Goal: Information Seeking & Learning: Learn about a topic

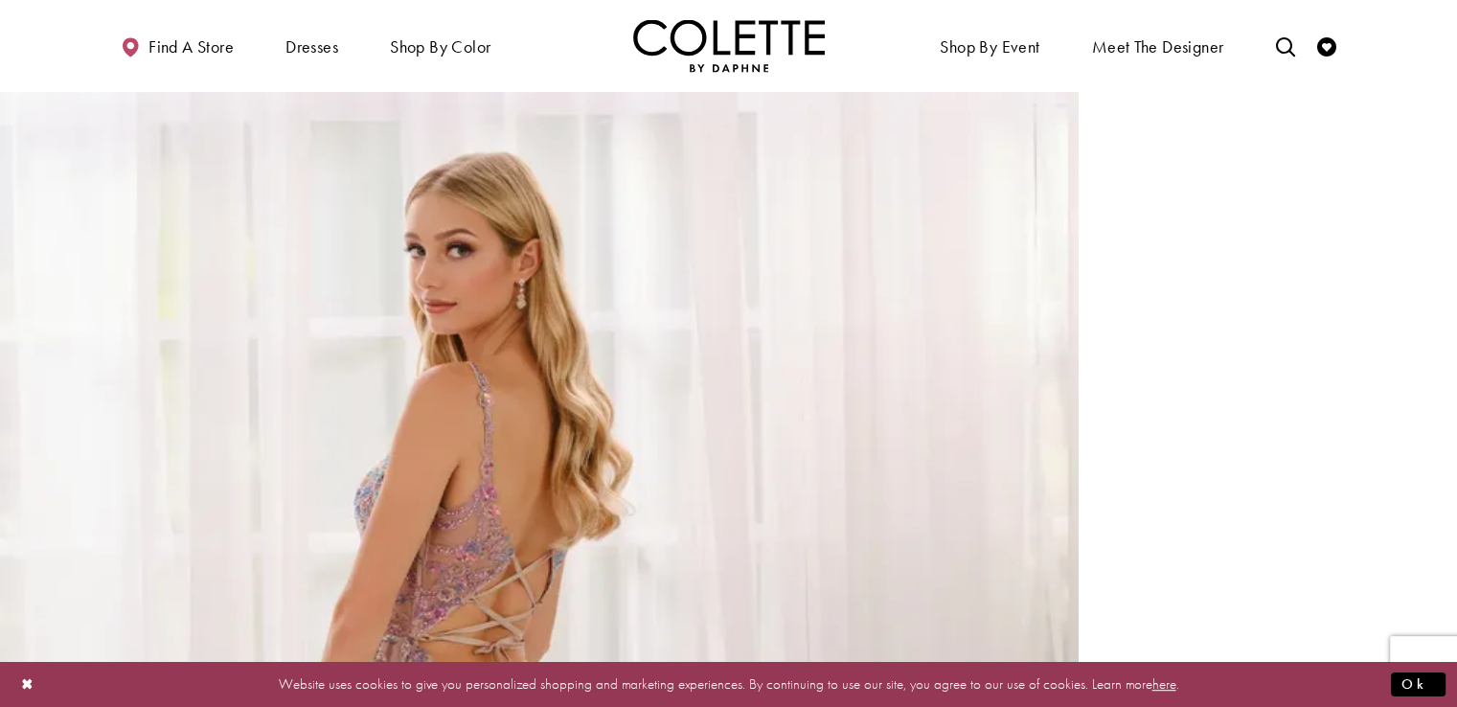
scroll to position [702, 0]
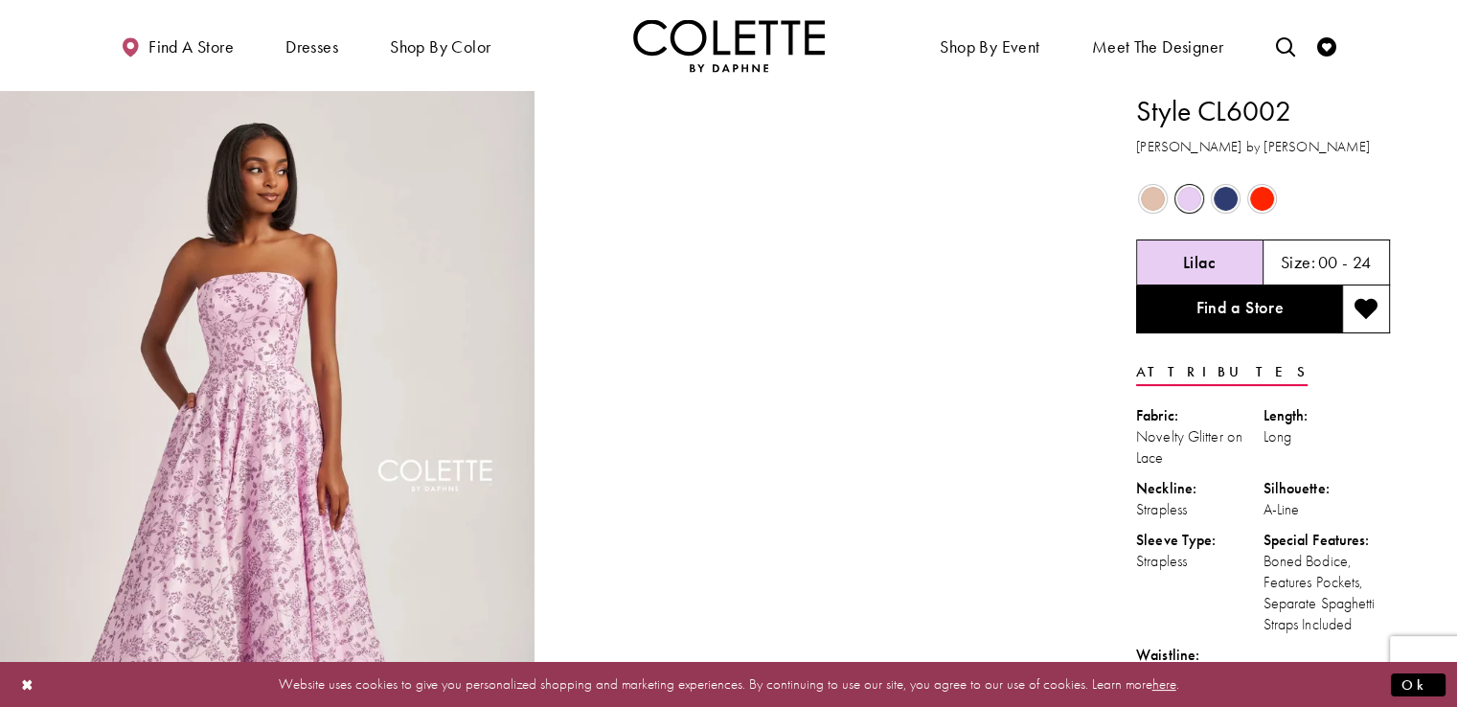
click at [1223, 200] on span "Product color controls state depends on size chosen" at bounding box center [1225, 199] width 24 height 24
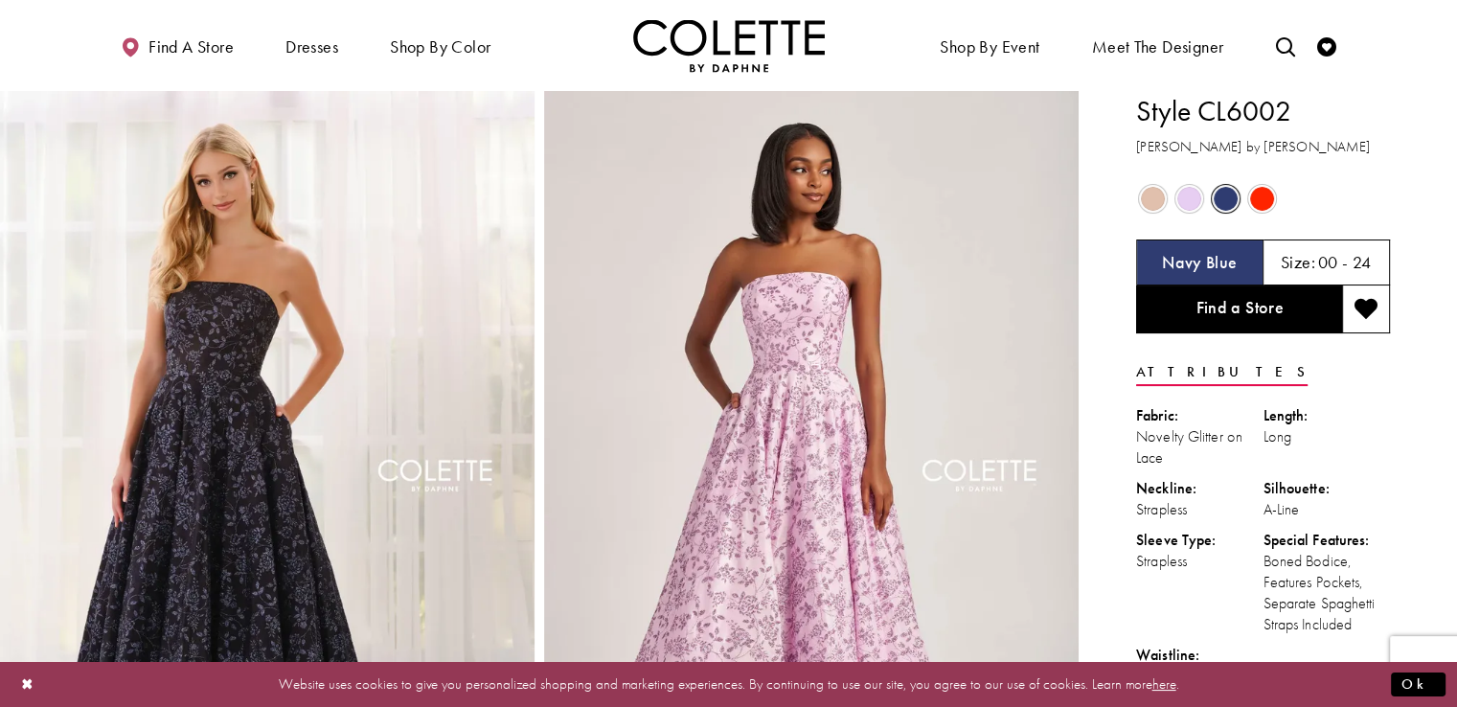
click at [1146, 200] on span "Product color controls state depends on size chosen" at bounding box center [1153, 199] width 24 height 24
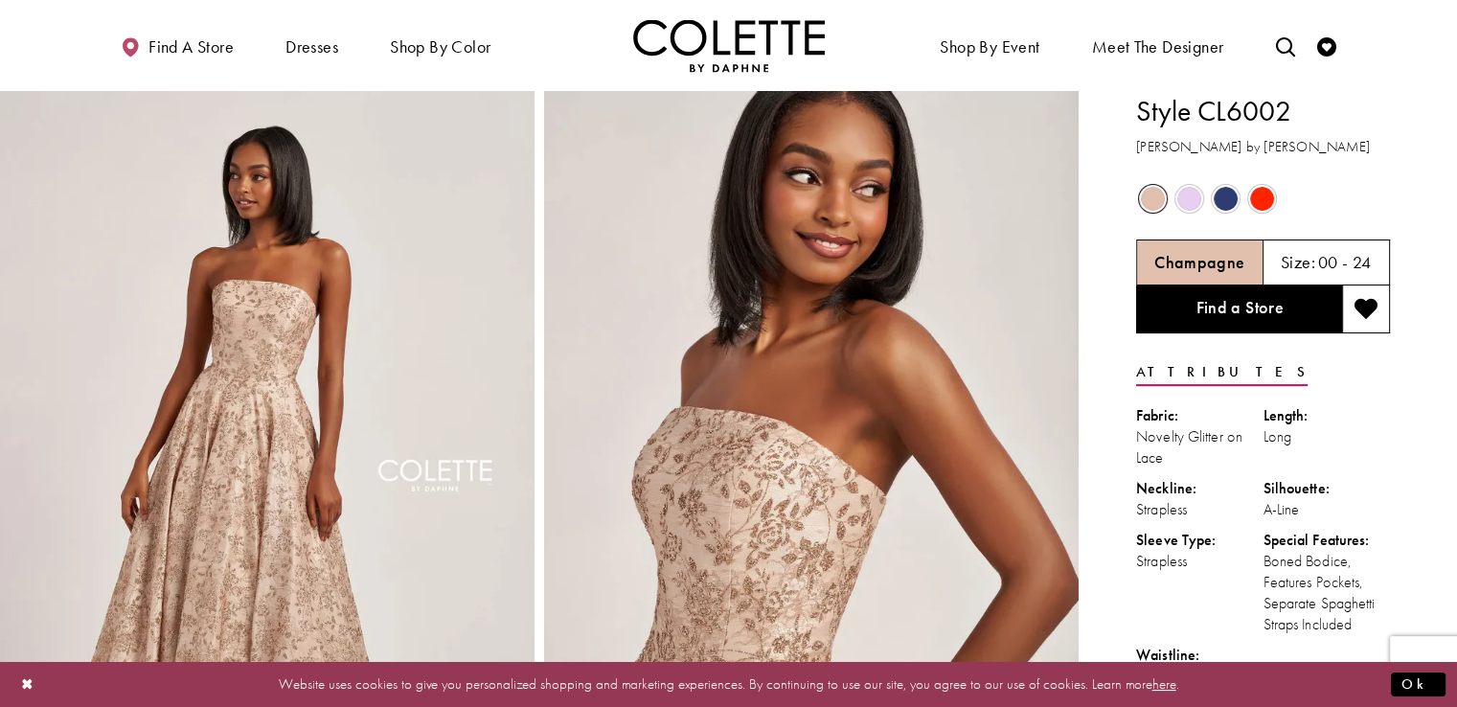
click at [1250, 192] on span "Product color controls state depends on size chosen" at bounding box center [1262, 199] width 24 height 24
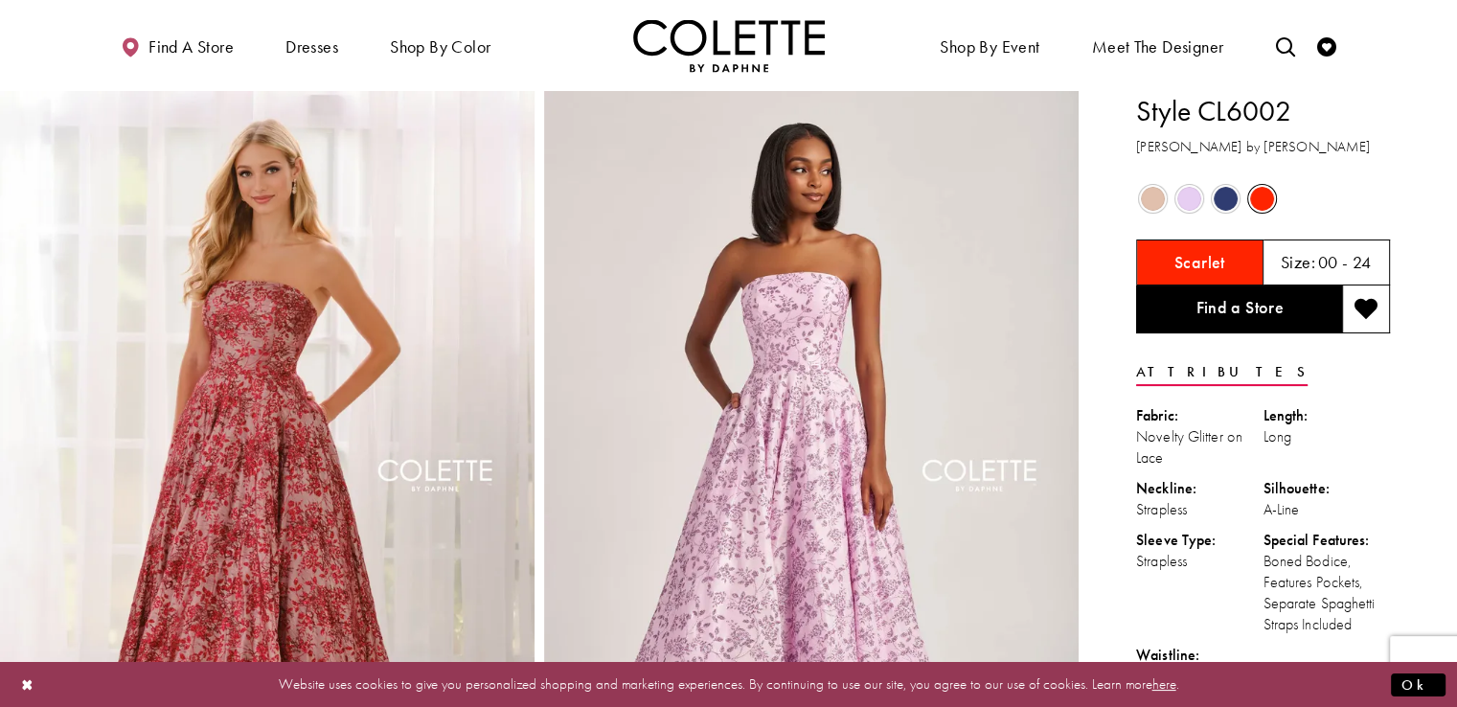
click at [1214, 189] on span "Product color controls state depends on size chosen" at bounding box center [1225, 199] width 24 height 24
